Goal: Task Accomplishment & Management: Complete application form

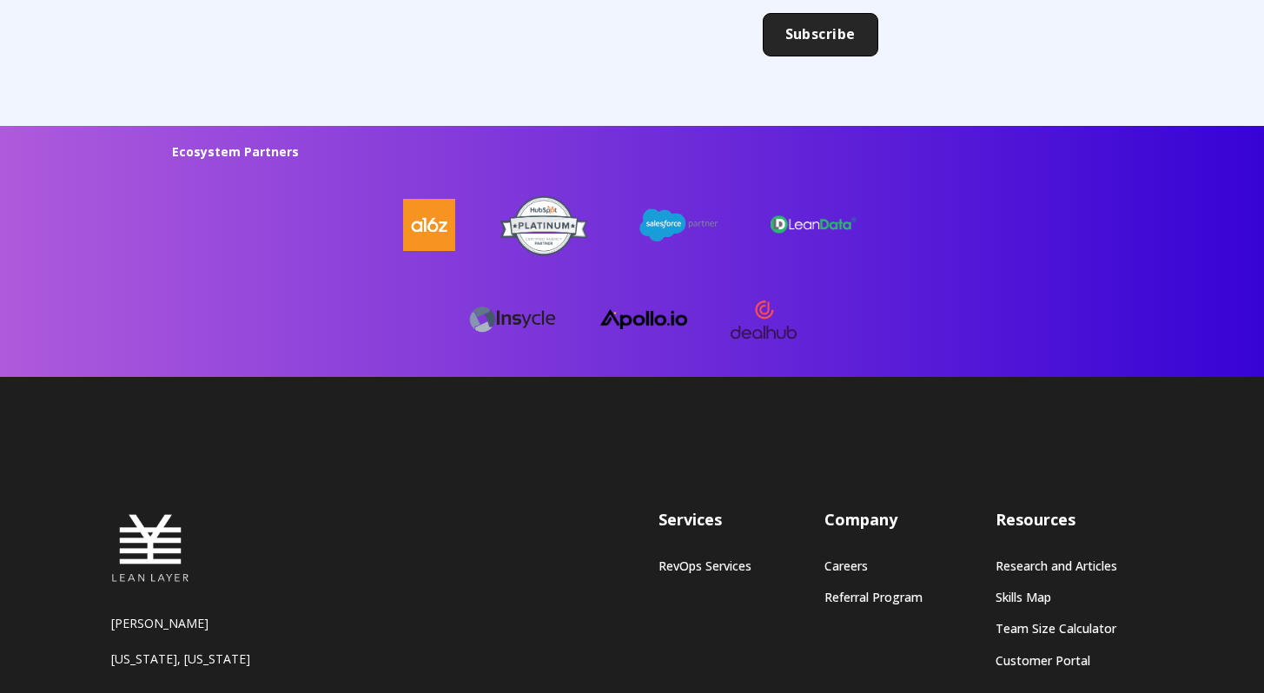
scroll to position [4744, 0]
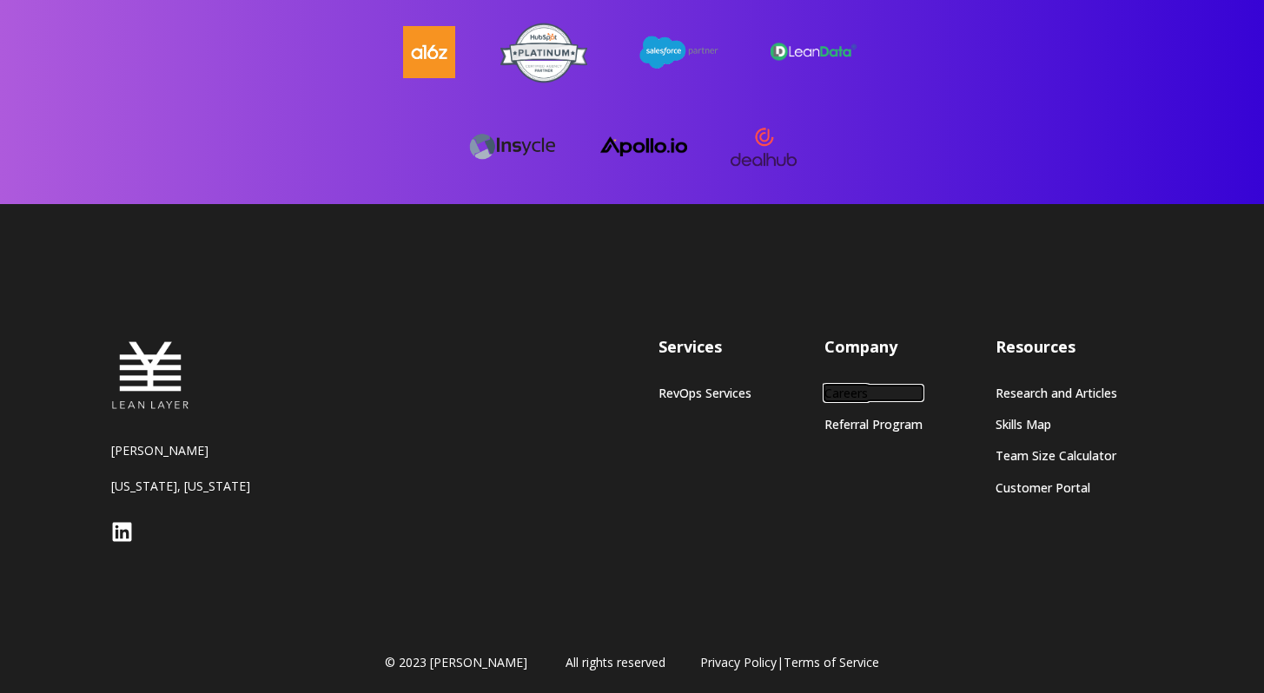
click at [846, 387] on link "Careers" at bounding box center [873, 393] width 98 height 15
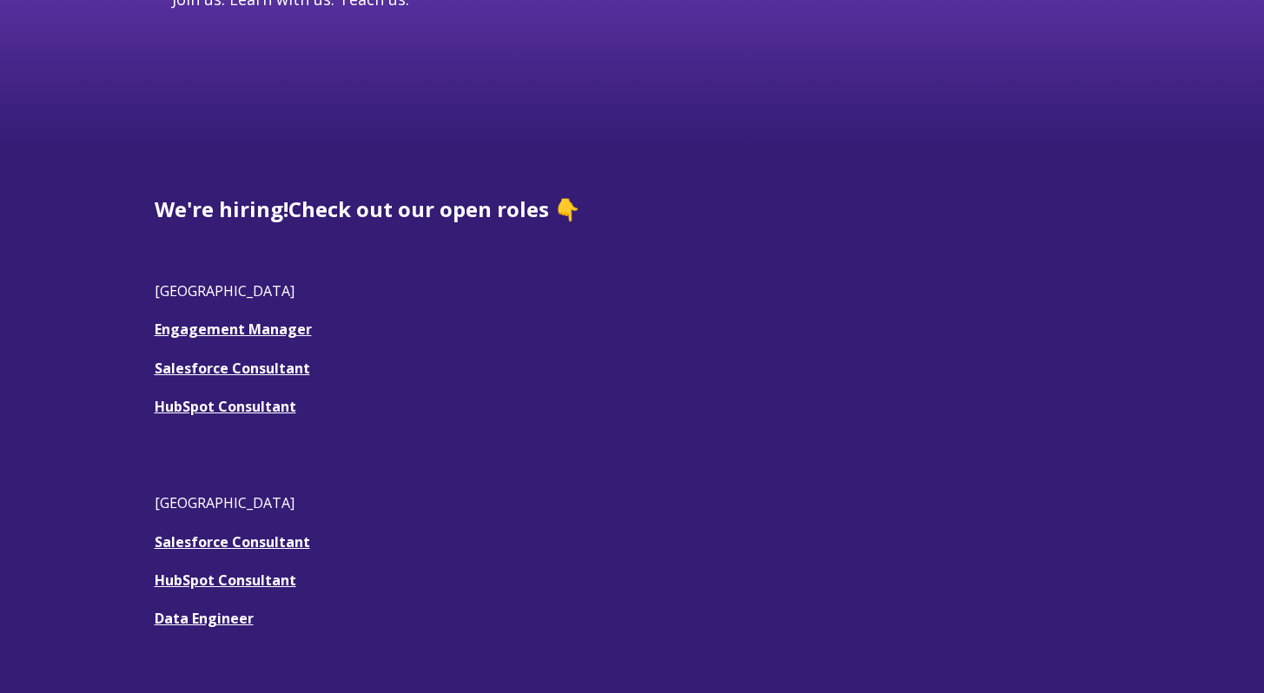
scroll to position [361, 0]
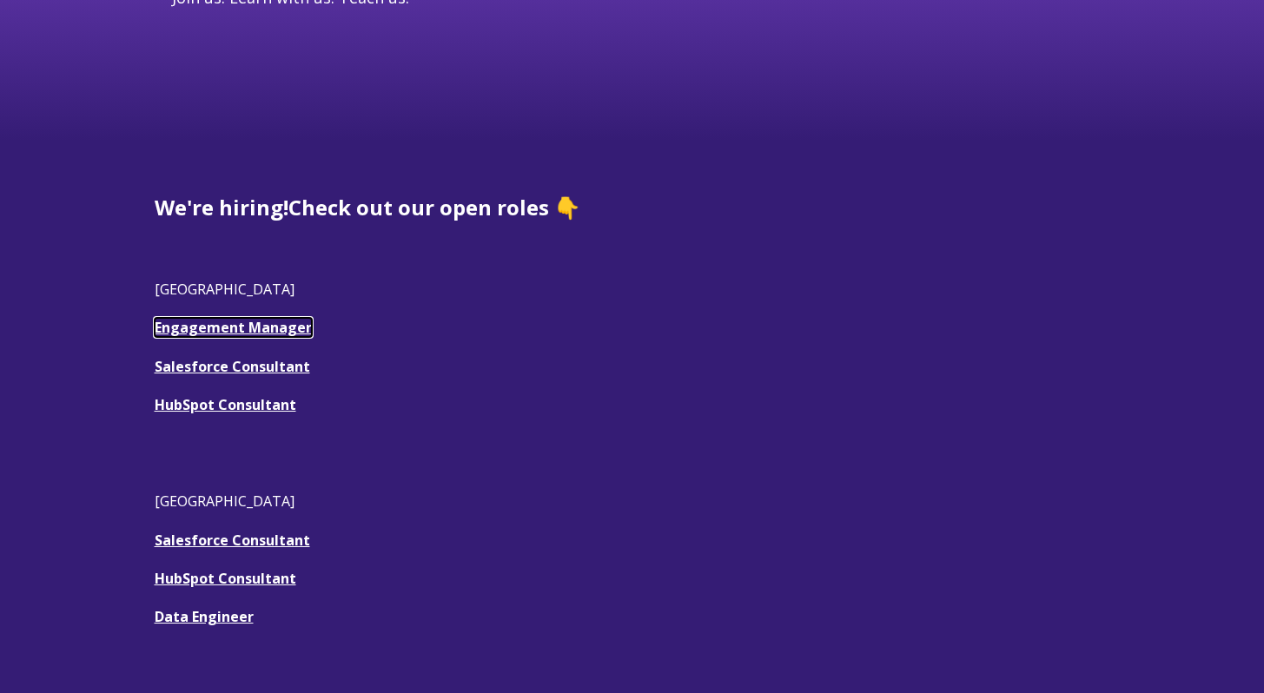
click at [251, 333] on link "Engagement Manager" at bounding box center [233, 327] width 157 height 19
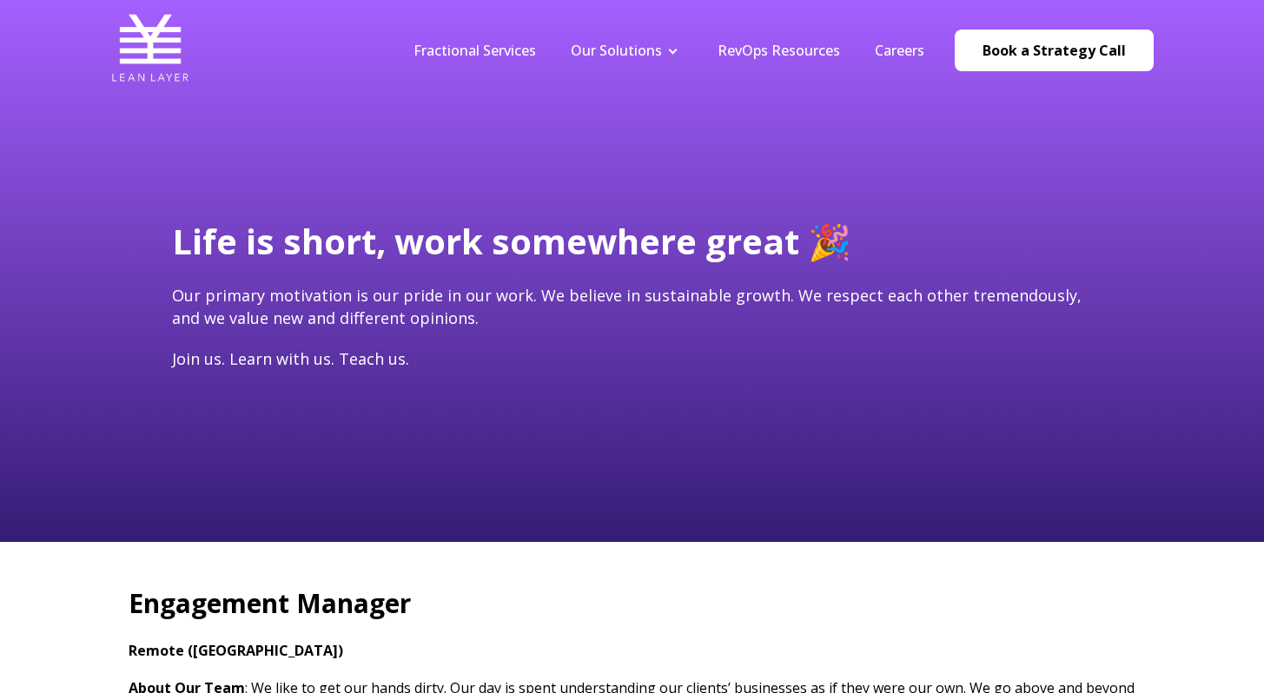
type input "[PERSON_NAME][EMAIL_ADDRESS][PERSON_NAME][DOMAIN_NAME]"
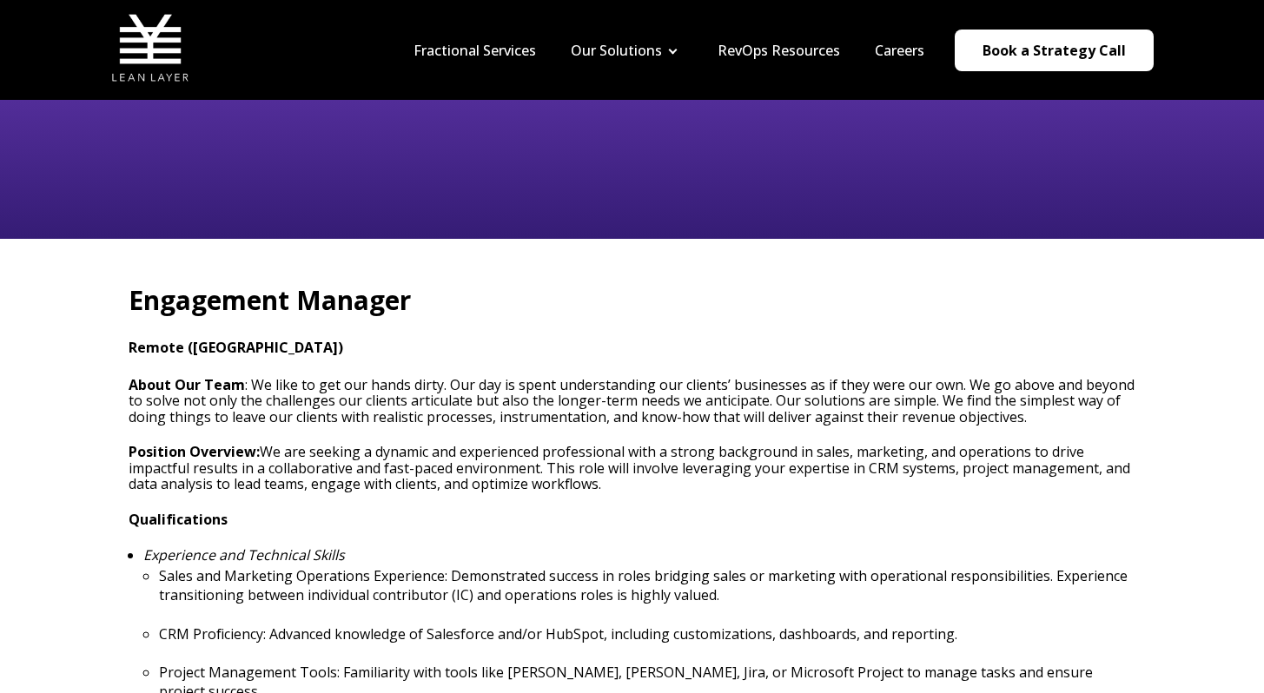
scroll to position [230, 0]
